Goal: Share content

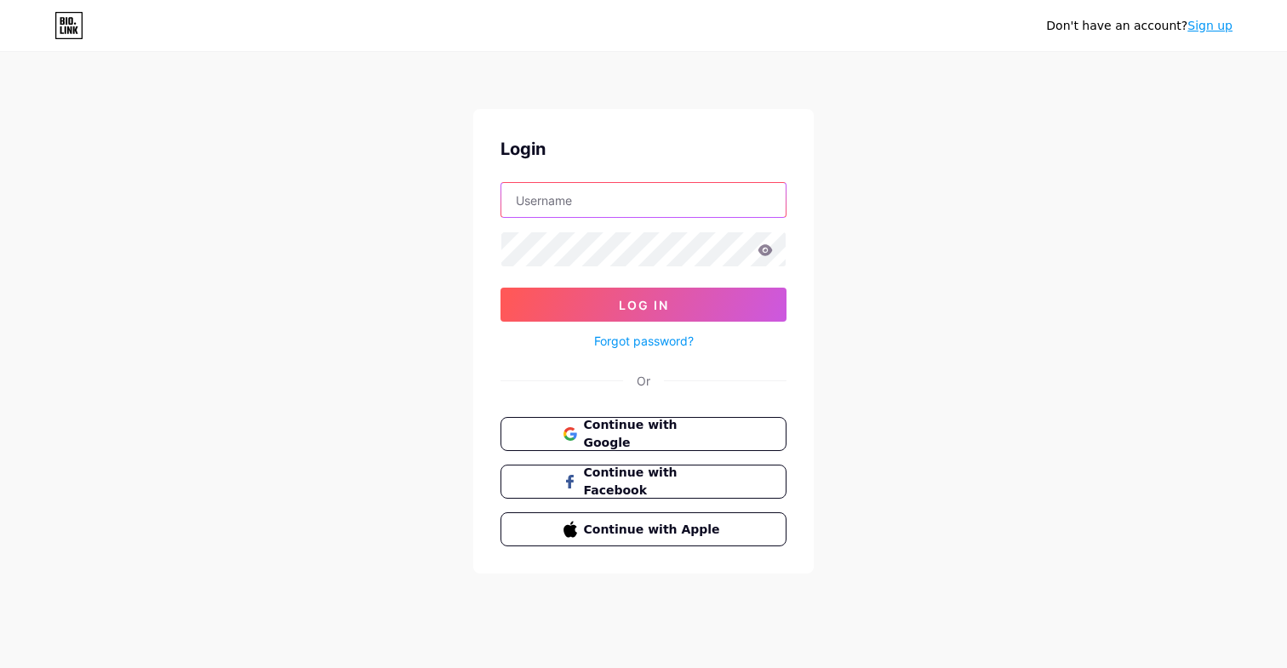
click at [575, 200] on input "text" at bounding box center [643, 200] width 284 height 34
type input "[EMAIL_ADDRESS][DOMAIN_NAME]"
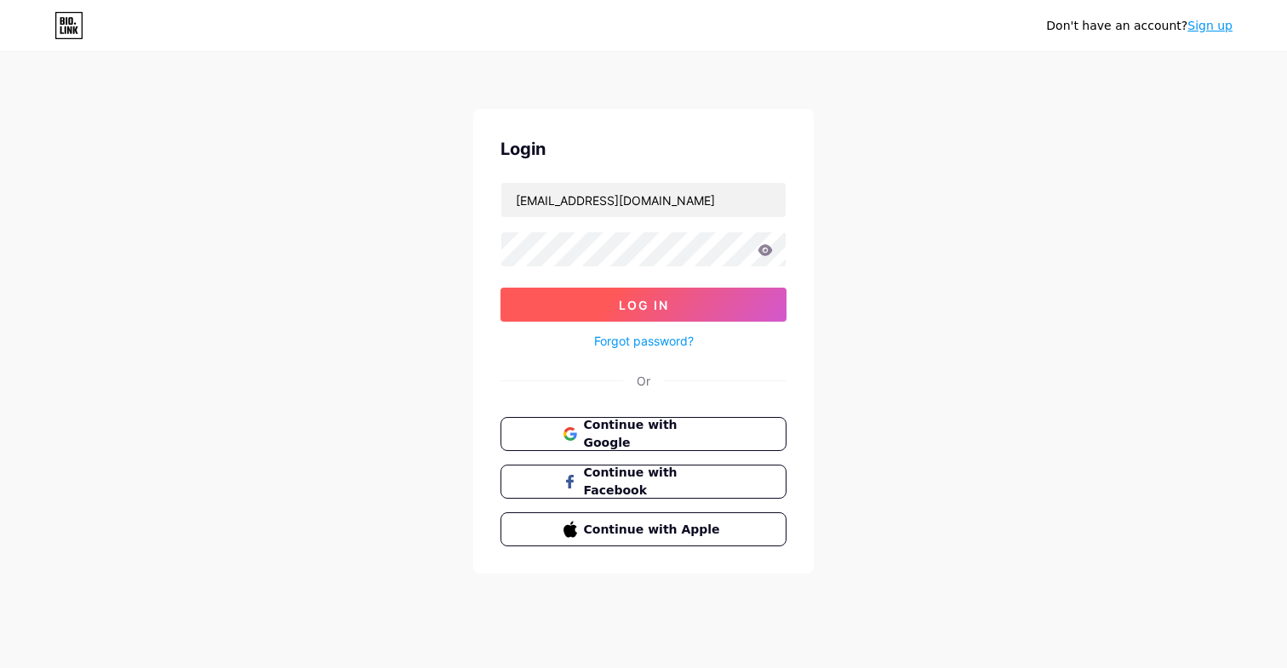
click at [647, 300] on span "Log In" at bounding box center [644, 305] width 50 height 14
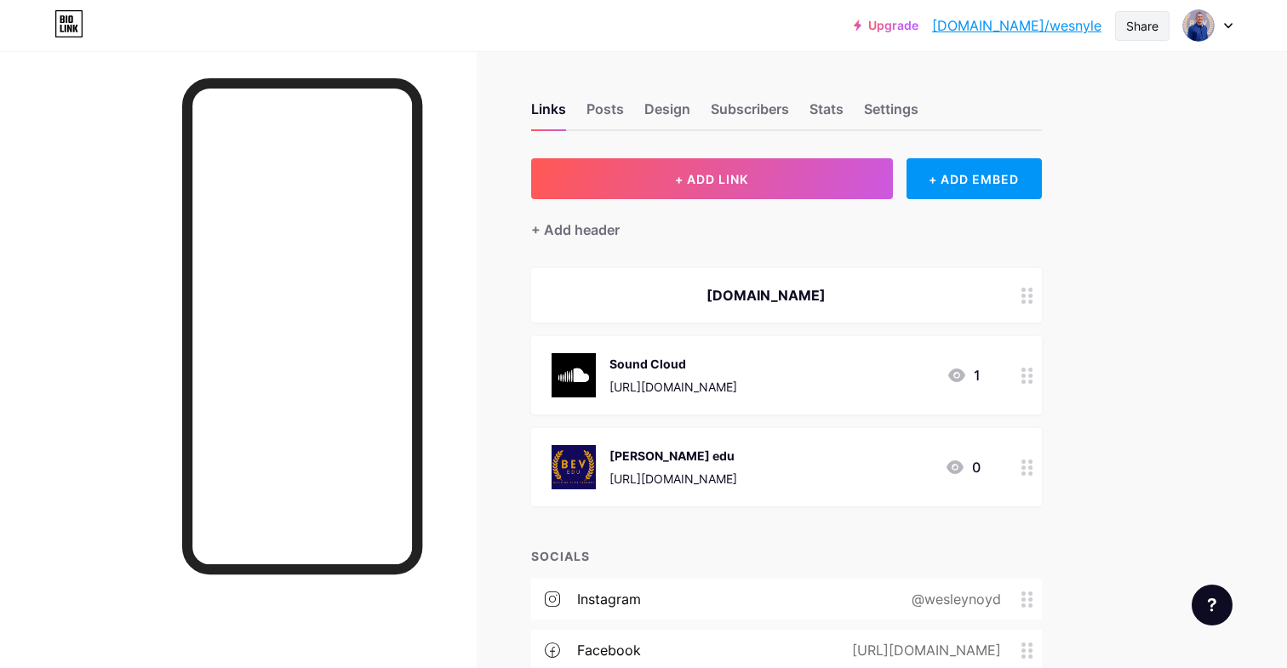
click at [1146, 26] on div "Share" at bounding box center [1142, 26] width 32 height 18
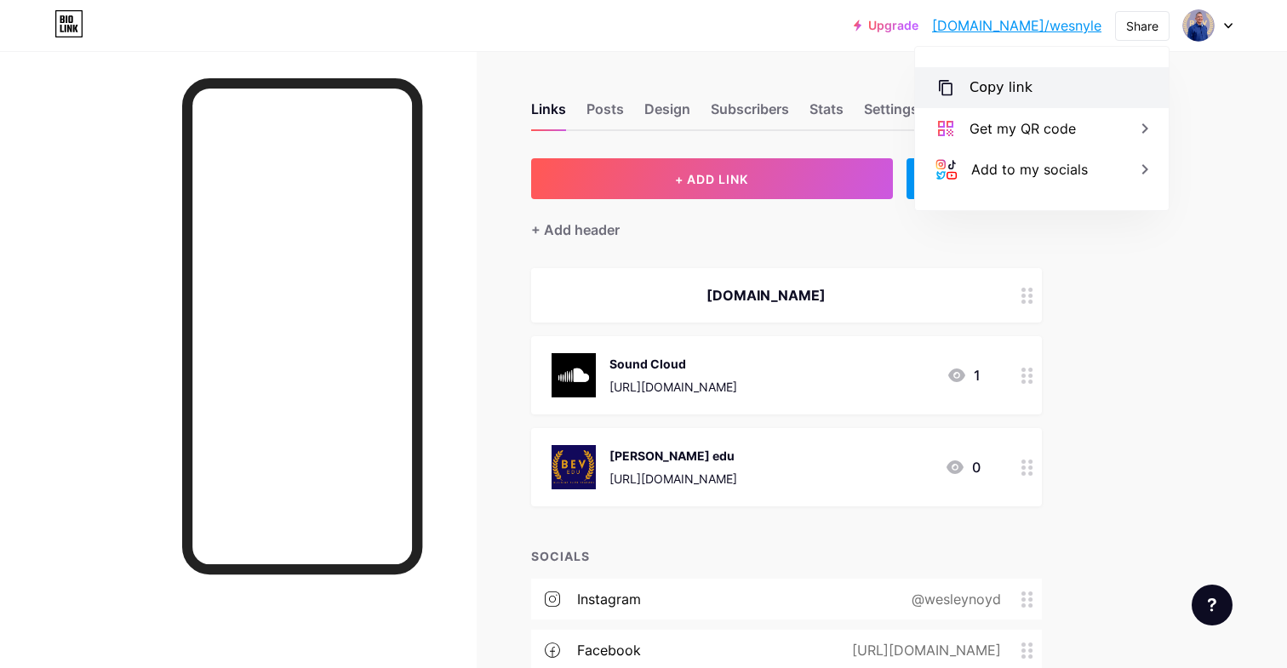
click at [1013, 83] on div "Copy link" at bounding box center [1000, 87] width 63 height 20
